Goal: Navigation & Orientation: Find specific page/section

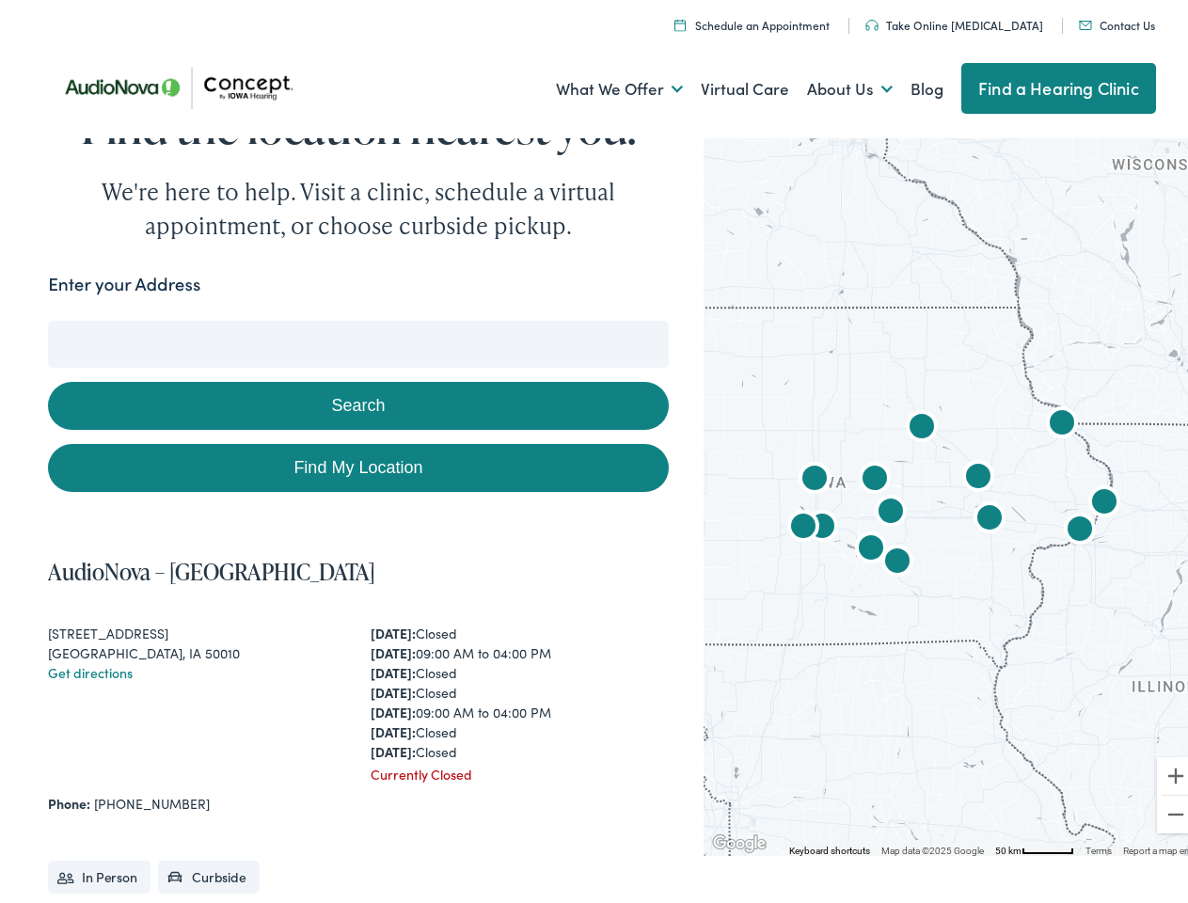
click at [602, 84] on link "What We Offer" at bounding box center [619, 84] width 127 height 70
click at [830, 84] on link "About Us" at bounding box center [850, 84] width 86 height 70
click at [759, 316] on button "Search" at bounding box center [767, 317] width 24 height 24
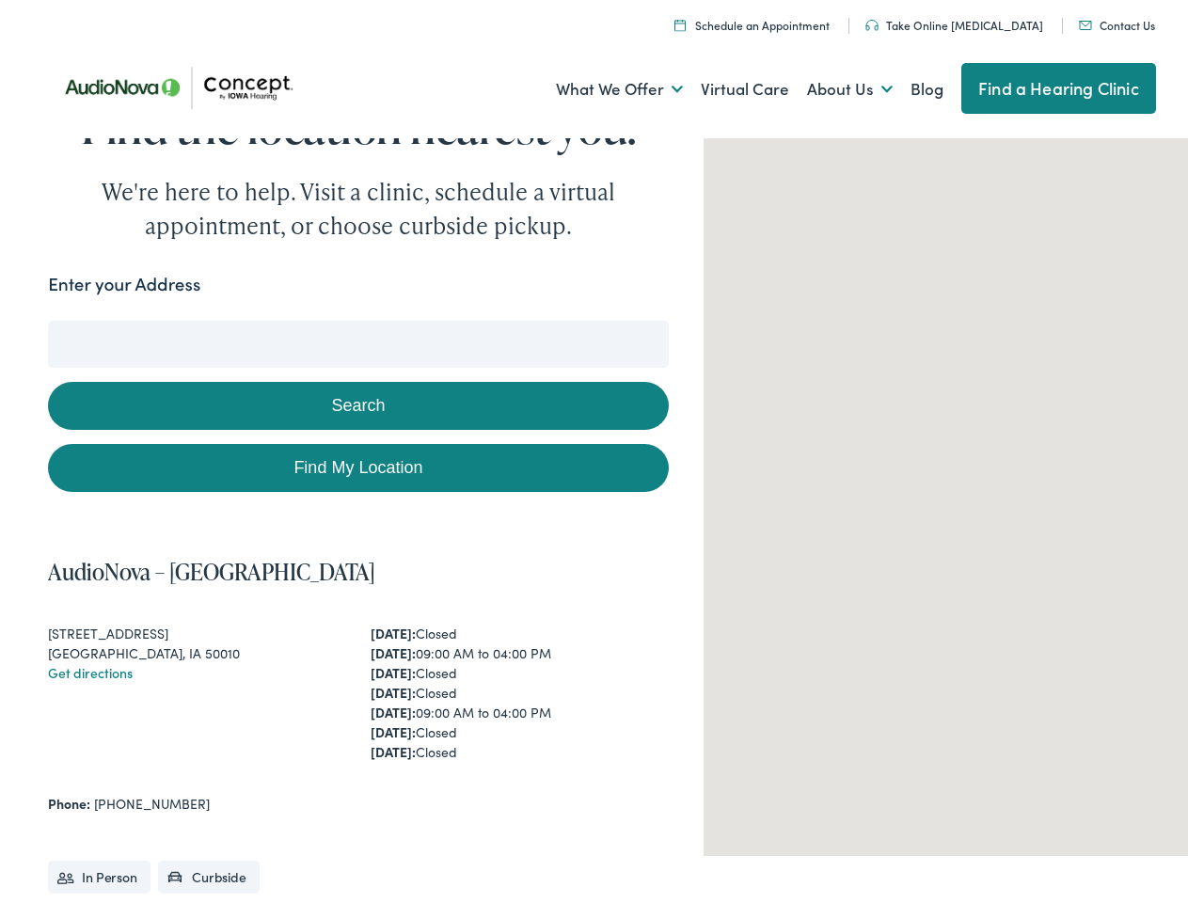
click at [354, 400] on button "Search" at bounding box center [358, 400] width 620 height 48
click at [941, 488] on div at bounding box center [954, 488] width 501 height 723
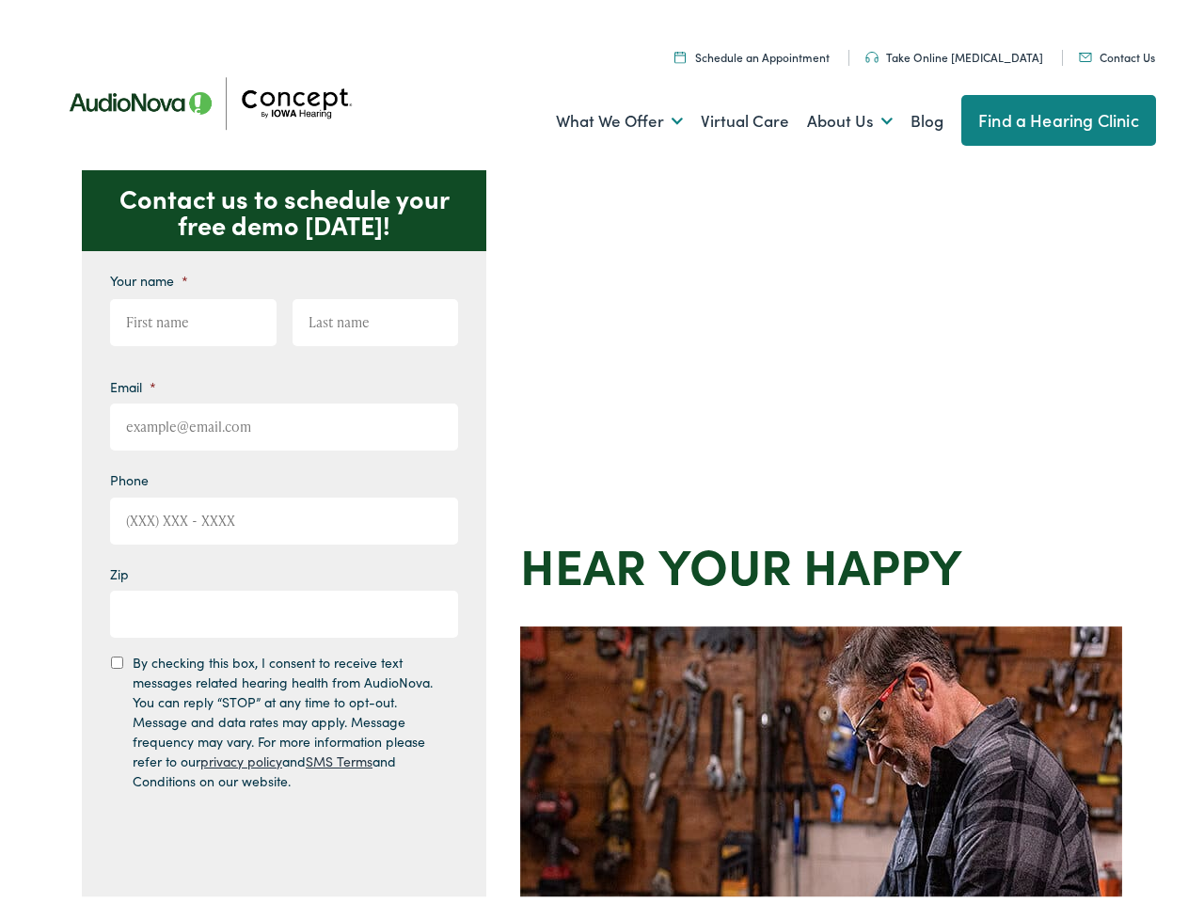
click at [594, 452] on div "Contact us to schedule your free demo today! Give us a call 888-480-2052 Email …" at bounding box center [602, 819] width 1204 height 1309
click at [602, 116] on link "What We Offer" at bounding box center [619, 116] width 127 height 70
click at [830, 116] on link "About Us" at bounding box center [850, 116] width 86 height 70
